Goal: Task Accomplishment & Management: Complete application form

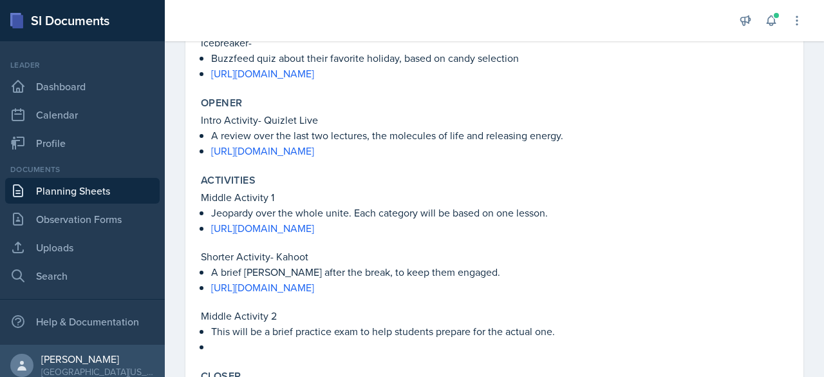
scroll to position [366, 0]
click at [86, 250] on link "Uploads" at bounding box center [82, 247] width 154 height 26
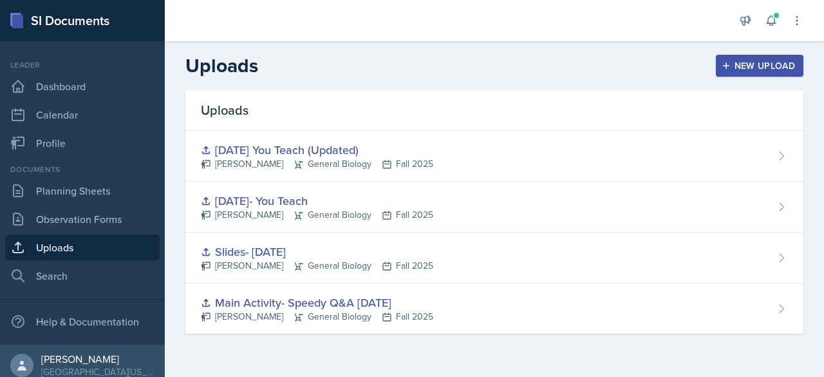
click at [729, 70] on div "New Upload" at bounding box center [759, 66] width 71 height 10
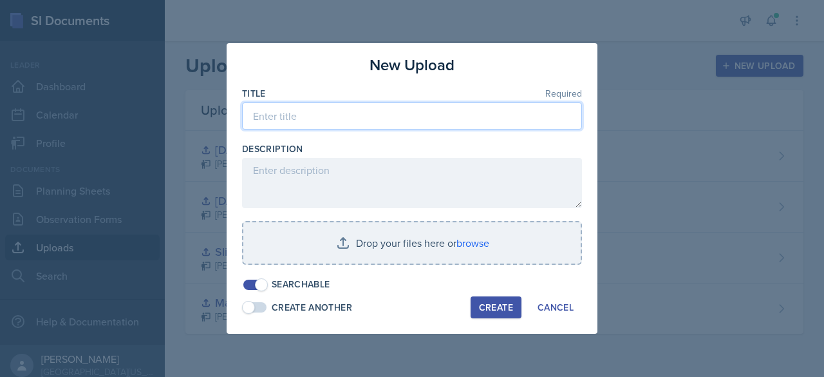
click at [333, 108] on input at bounding box center [412, 115] width 340 height 27
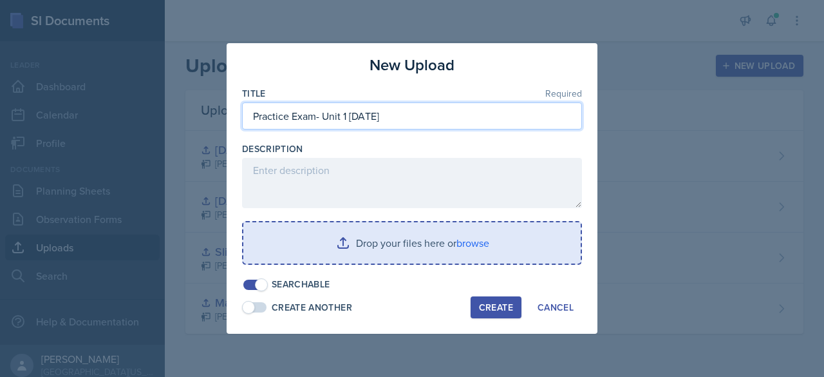
type input "Practice Exam- Unit 1 [DATE]"
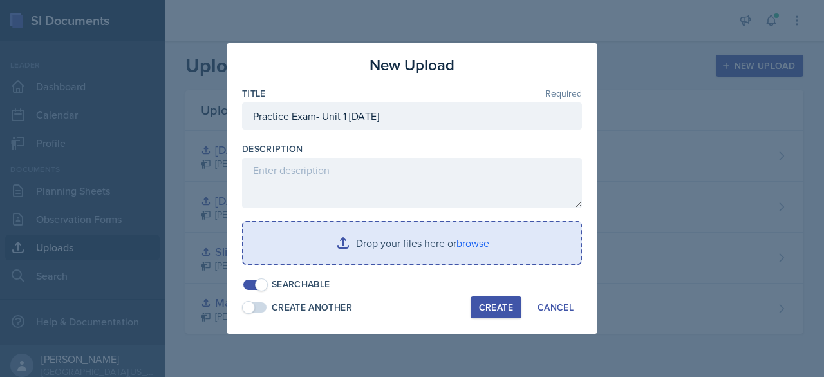
click at [444, 243] on input "file" at bounding box center [411, 242] width 337 height 41
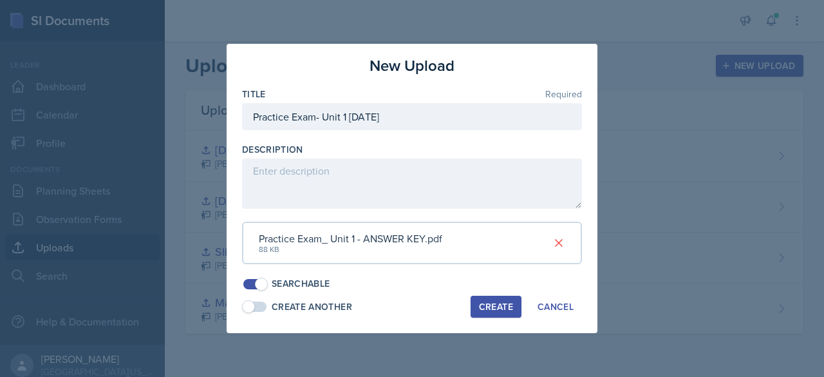
click at [502, 298] on button "Create" at bounding box center [496, 306] width 51 height 22
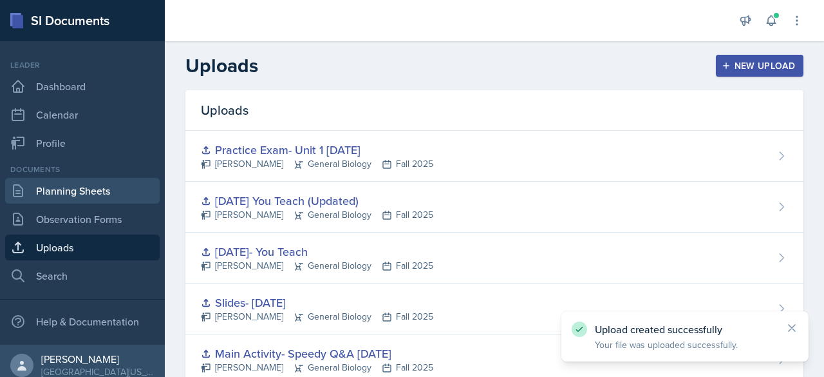
click at [79, 184] on link "Planning Sheets" at bounding box center [82, 191] width 154 height 26
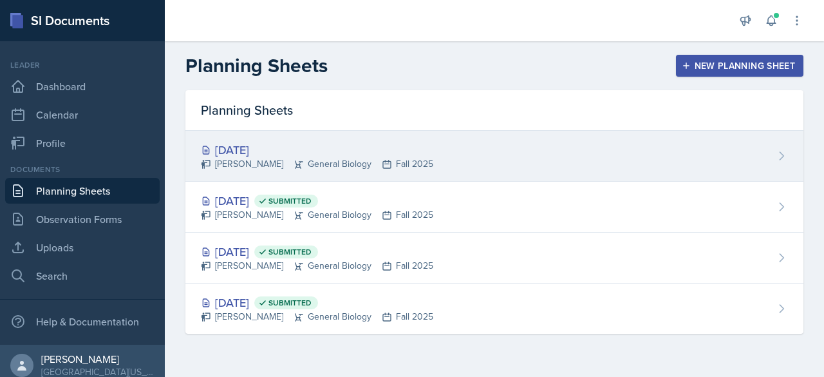
click at [292, 150] on div "[DATE]" at bounding box center [317, 149] width 232 height 17
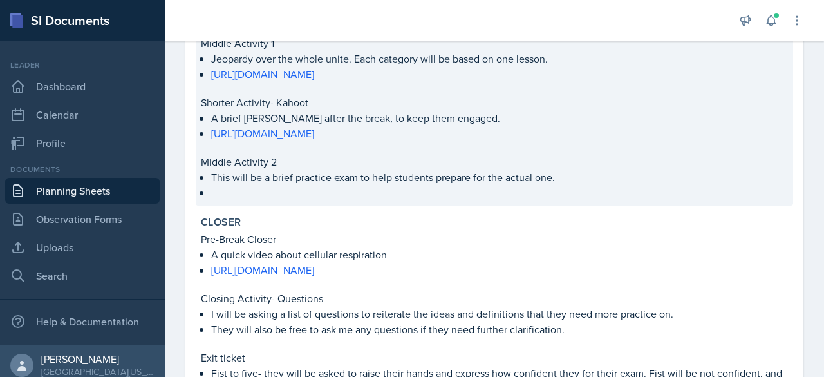
click at [225, 189] on p at bounding box center [499, 191] width 577 height 13
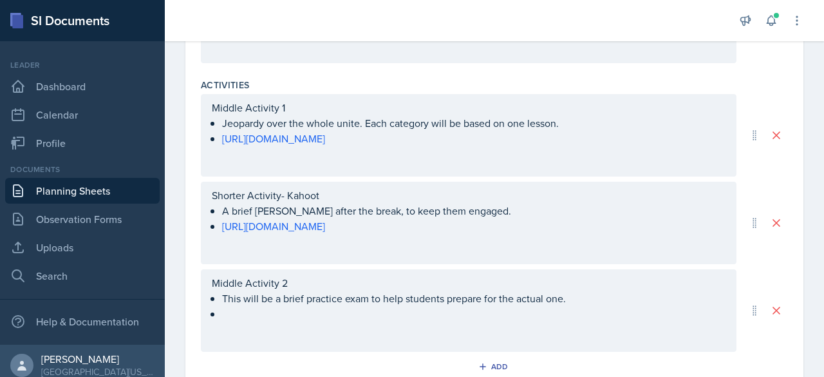
click at [238, 311] on ul "This will be a brief practice exam to help students prepare for the actual one." at bounding box center [473, 305] width 503 height 31
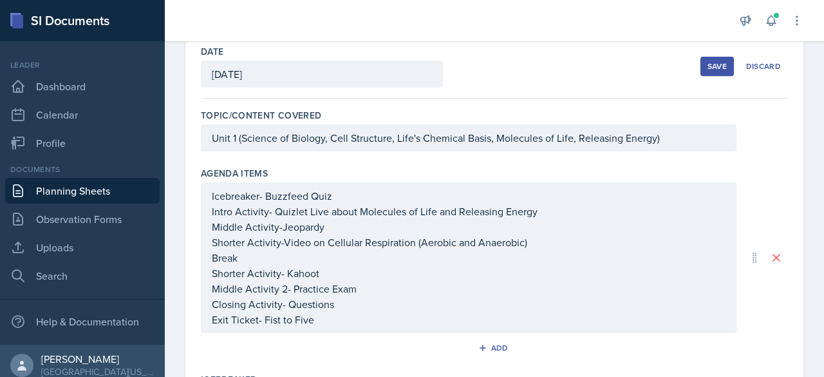
scroll to position [0, 0]
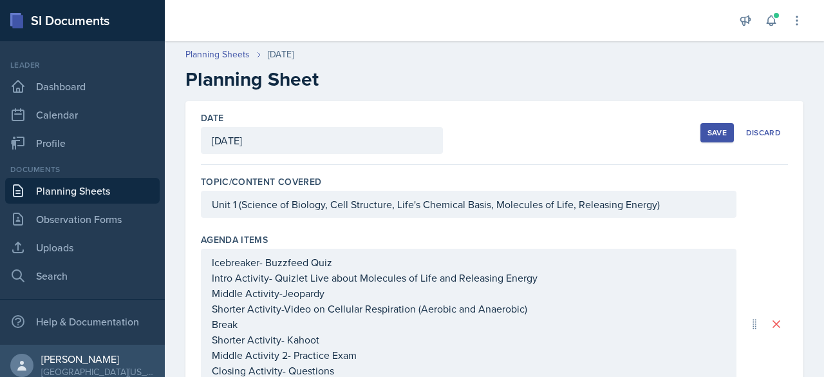
click at [700, 134] on button "Save" at bounding box center [716, 132] width 33 height 19
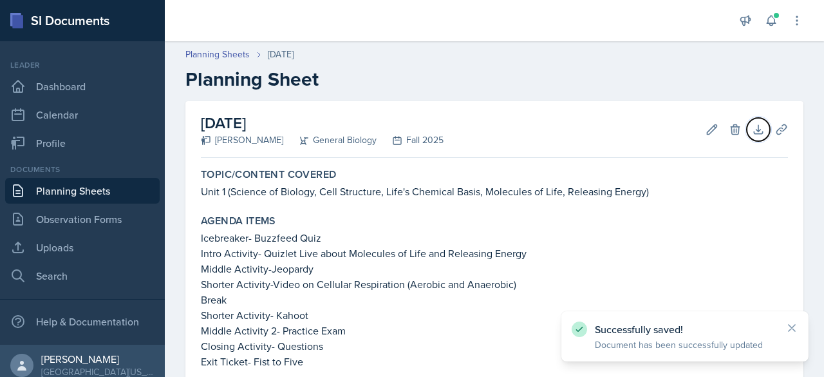
drag, startPoint x: 750, startPoint y: 138, endPoint x: 823, endPoint y: 196, distance: 93.5
click at [823, 196] on main "Planning Sheets [DATE] Planning Sheet [DATE] [PERSON_NAME] General Biology Fall…" at bounding box center [494, 208] width 659 height 335
click at [775, 126] on icon at bounding box center [781, 129] width 13 height 13
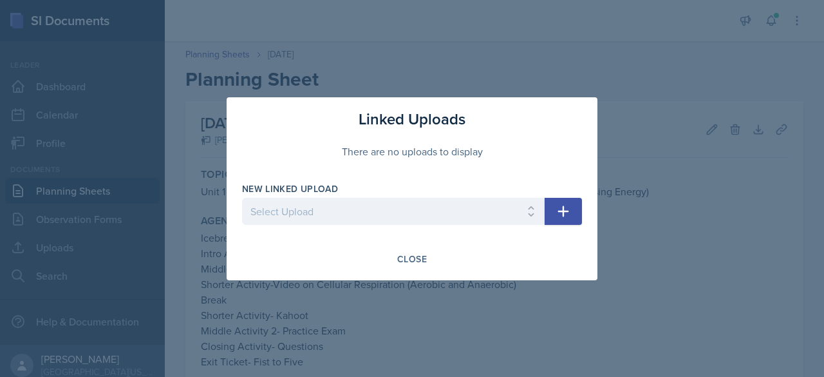
click at [559, 214] on icon "button" at bounding box center [563, 210] width 15 height 15
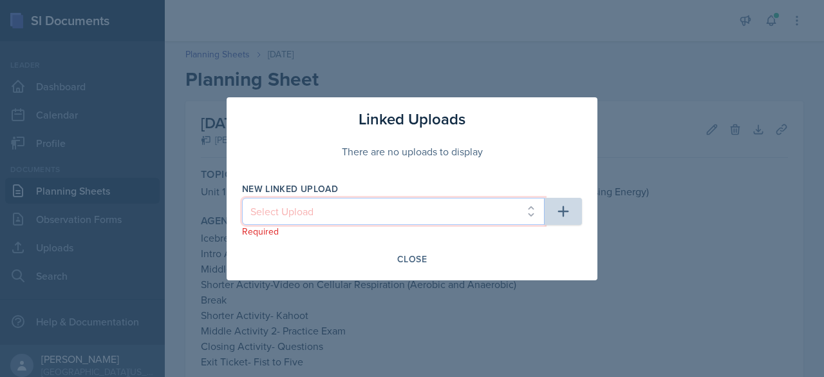
click at [339, 213] on select "Select Upload Main Activity- Speedy Q&A [DATE] Slides- [DATE] [DATE]- You Teach…" at bounding box center [393, 211] width 303 height 27
select select "526f32ba-d790-4e2a-9881-07c69a8098f5"
click at [242, 198] on select "Select Upload Main Activity- Speedy Q&A [DATE] Slides- [DATE] [DATE]- You Teach…" at bounding box center [393, 211] width 303 height 27
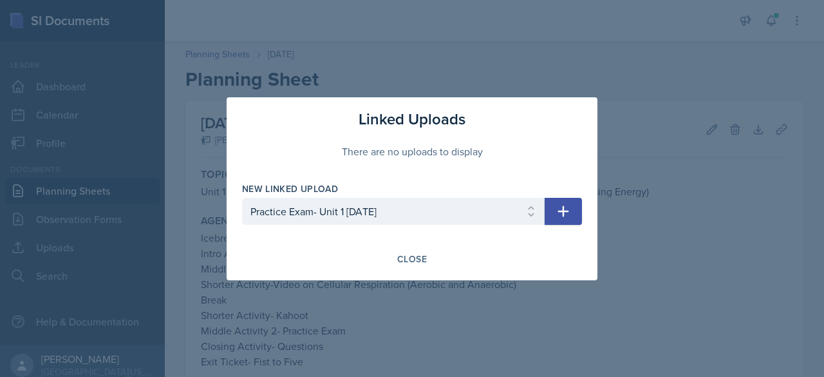
click at [565, 202] on button "button" at bounding box center [563, 211] width 37 height 27
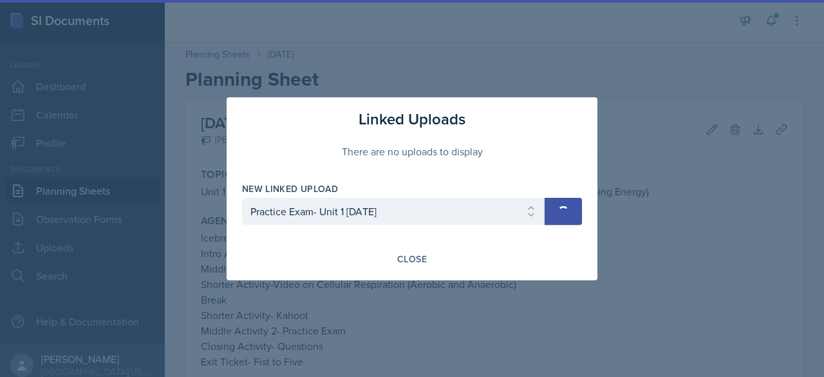
select select
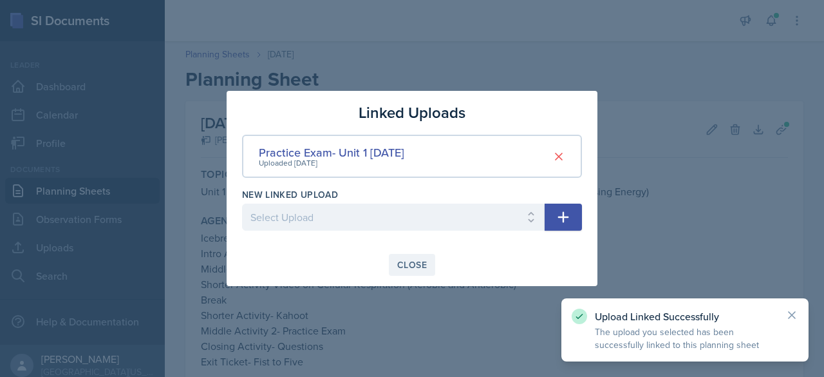
click at [431, 267] on button "Close" at bounding box center [412, 265] width 46 height 22
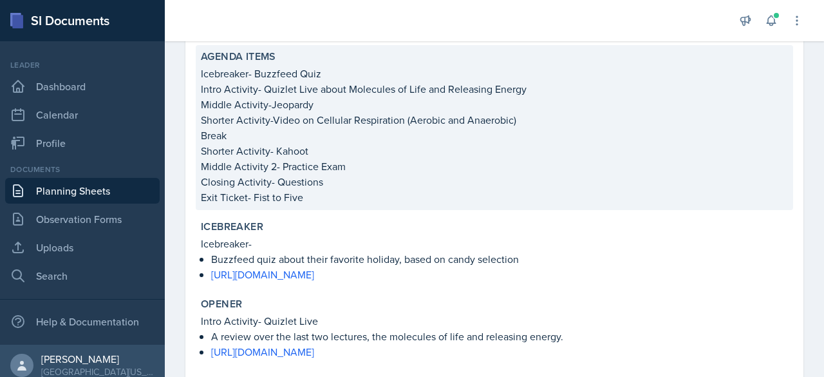
scroll to position [165, 0]
click at [321, 75] on p "Icebreaker- Buzzfeed Quiz" at bounding box center [494, 71] width 587 height 15
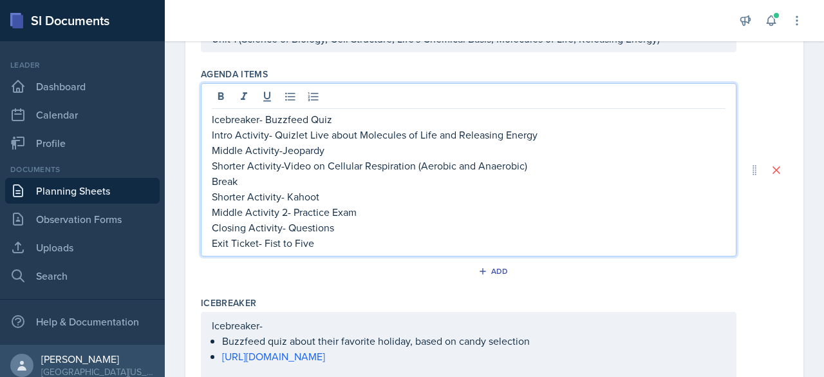
click at [332, 223] on div "Icebreaker- Buzzfeed Quiz Intro Activity- Quizlet Live about Molecules of Life …" at bounding box center [469, 180] width 514 height 139
click at [341, 120] on p "Icebreaker- Buzzfeed Quiz" at bounding box center [469, 118] width 514 height 15
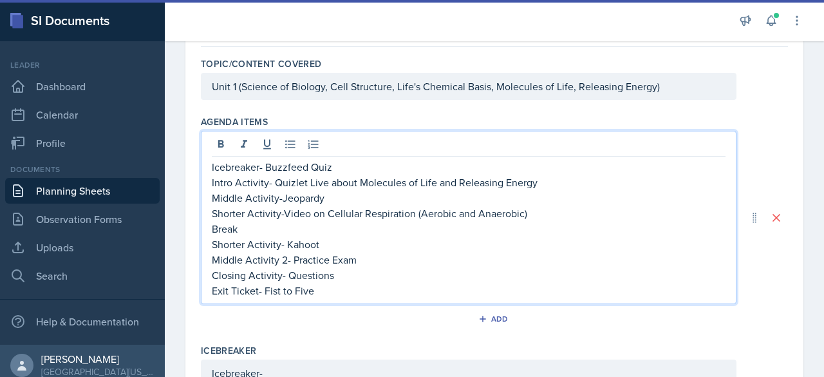
scroll to position [0, 0]
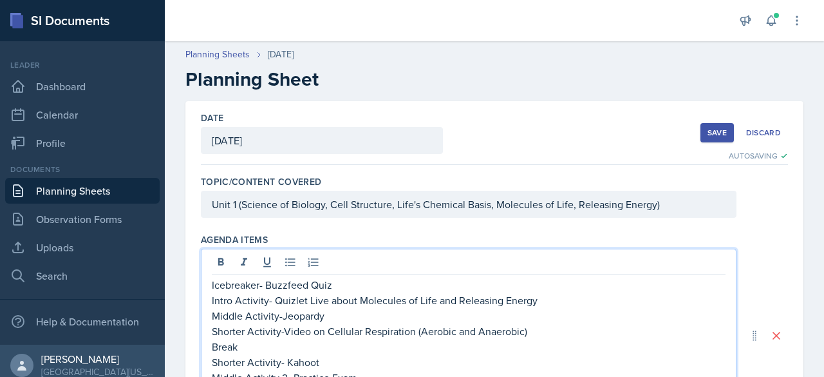
click at [663, 205] on div "Unit 1 (Science of Biology, Cell Structure, Life's Chemical Basis, Molecules of…" at bounding box center [469, 204] width 536 height 27
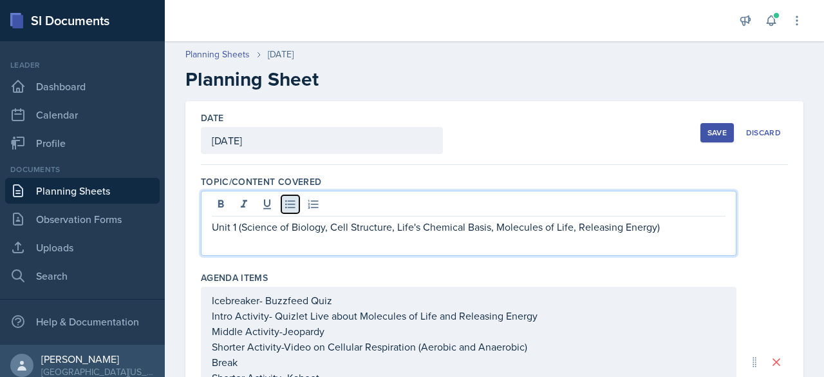
click at [292, 205] on icon at bounding box center [290, 204] width 13 height 13
paste div
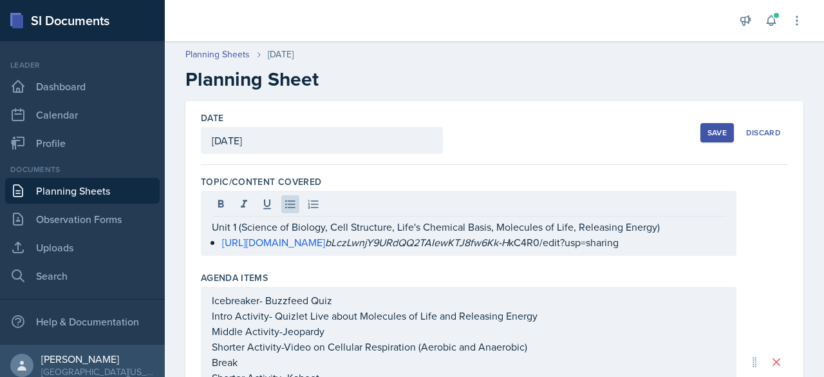
click at [501, 153] on div "Date [DATE] [DATE] 31 1 2 3 4 5 6 7 8 9 10 11 12 13 14 15 16 17 18 19 20 21 22 …" at bounding box center [494, 133] width 587 height 64
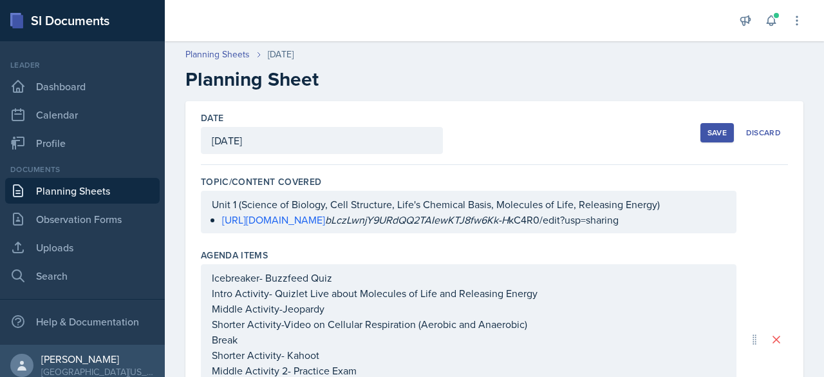
click at [707, 136] on div "Save" at bounding box center [716, 132] width 19 height 10
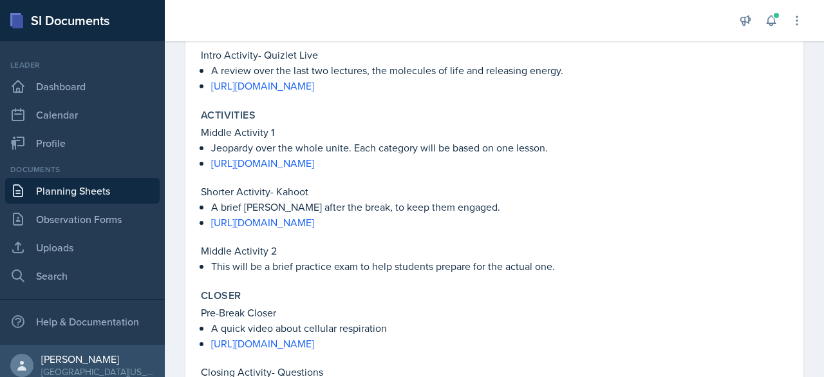
scroll to position [626, 0]
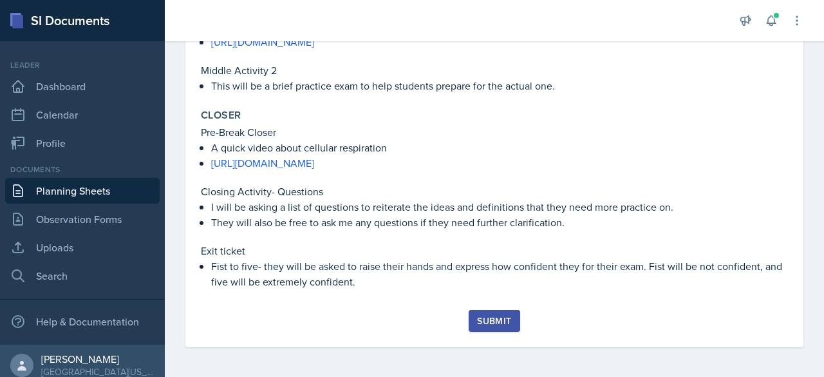
click at [477, 325] on div "Submit" at bounding box center [494, 320] width 34 height 10
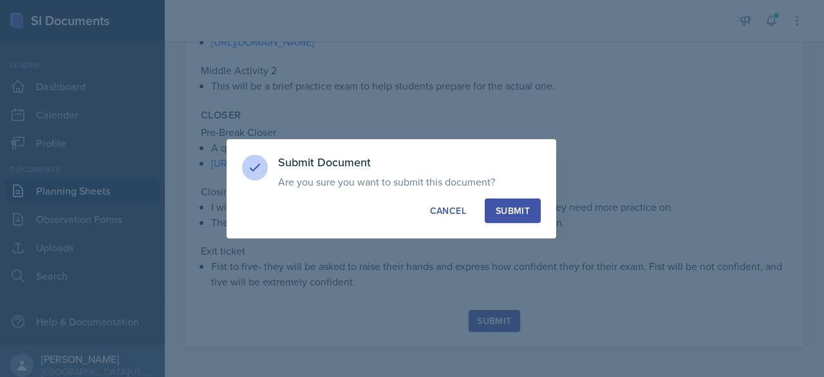
click at [520, 214] on div "Submit" at bounding box center [513, 210] width 34 height 13
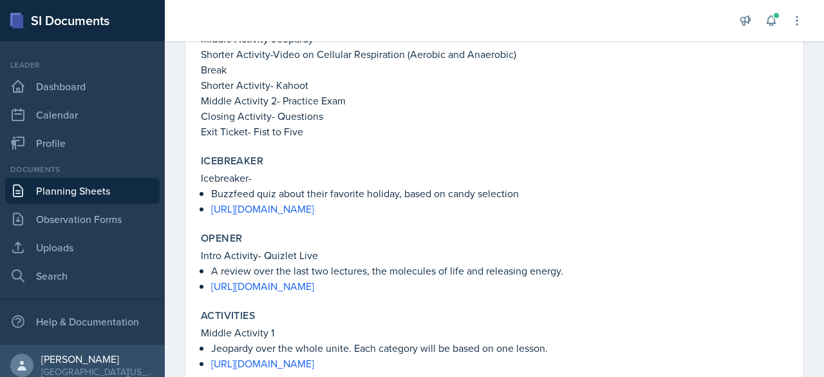
scroll to position [234, 0]
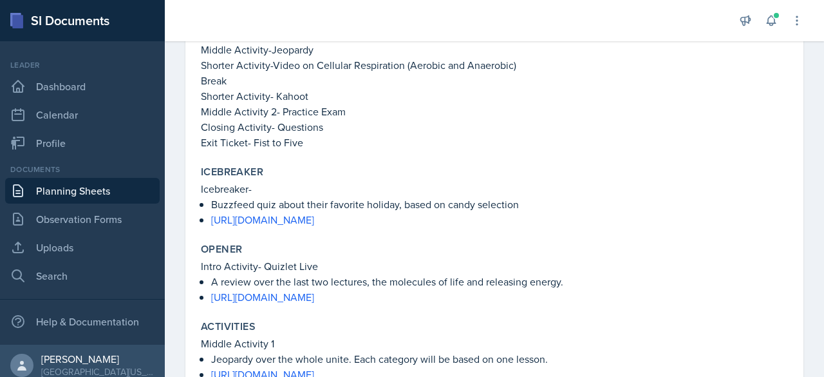
drag, startPoint x: 608, startPoint y: 218, endPoint x: 208, endPoint y: 218, distance: 400.4
click at [208, 218] on div "Icebreaker- Buzzfeed quiz about their favorite holiday, based on candy selectio…" at bounding box center [494, 204] width 587 height 46
copy link "[URL][DOMAIN_NAME]"
click at [361, 169] on div "Icebreaker" at bounding box center [494, 171] width 587 height 13
